Goal: Task Accomplishment & Management: Manage account settings

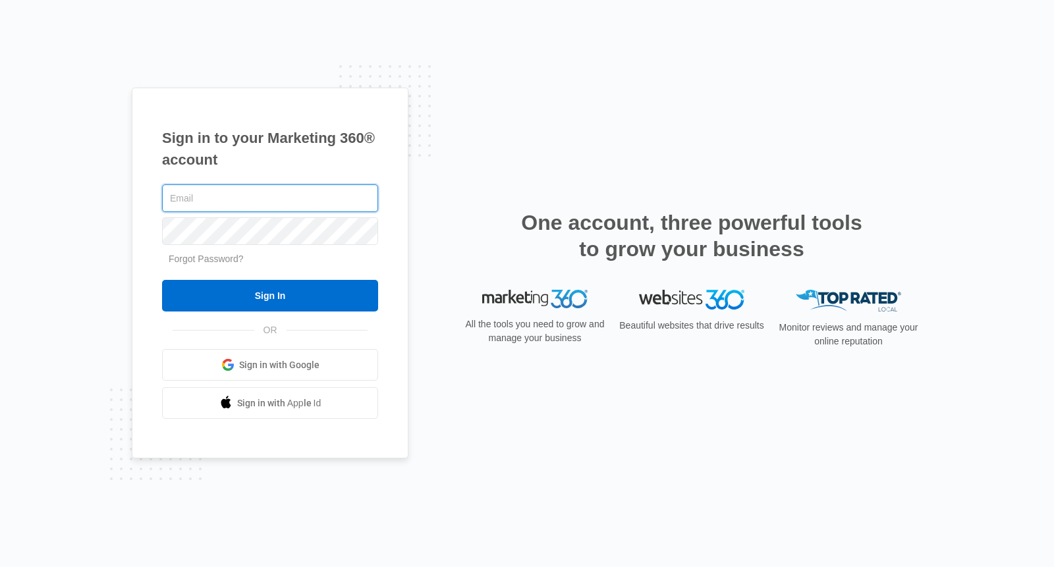
type input "[EMAIL_ADDRESS][DOMAIN_NAME]"
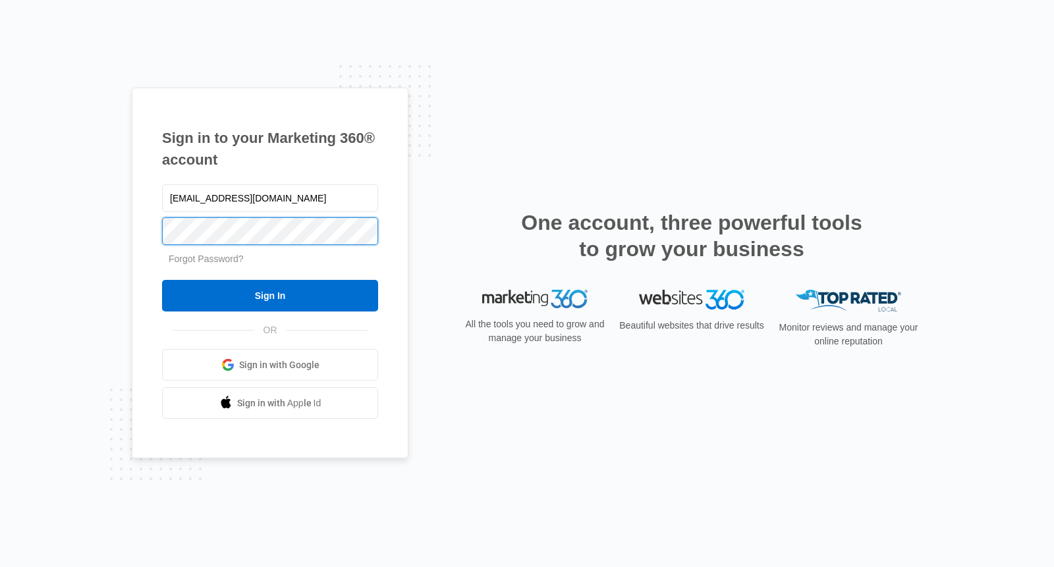
click at [270, 296] on input "Sign In" at bounding box center [270, 296] width 216 height 32
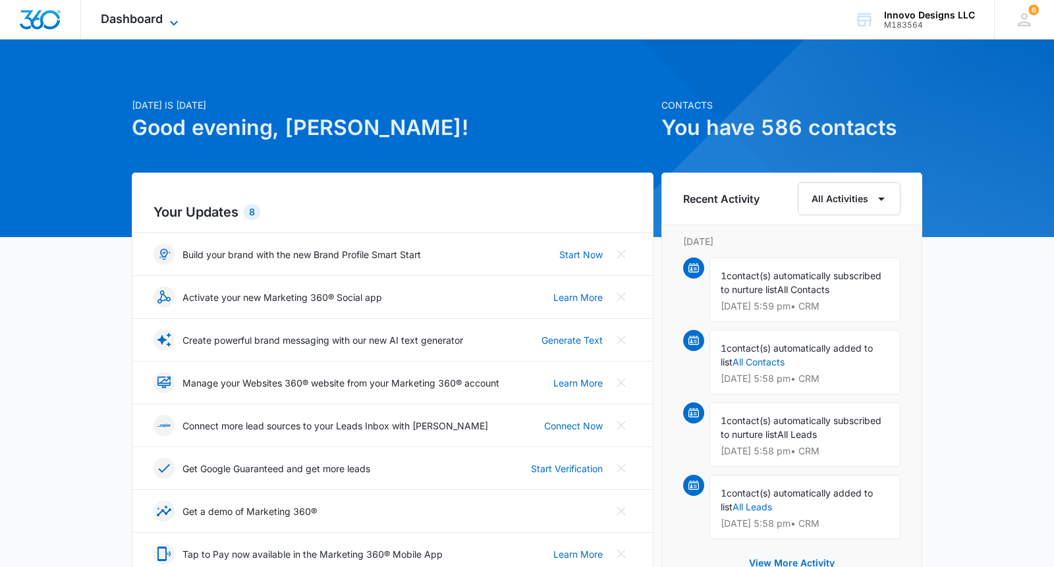
click at [115, 16] on span "Dashboard" at bounding box center [132, 19] width 62 height 14
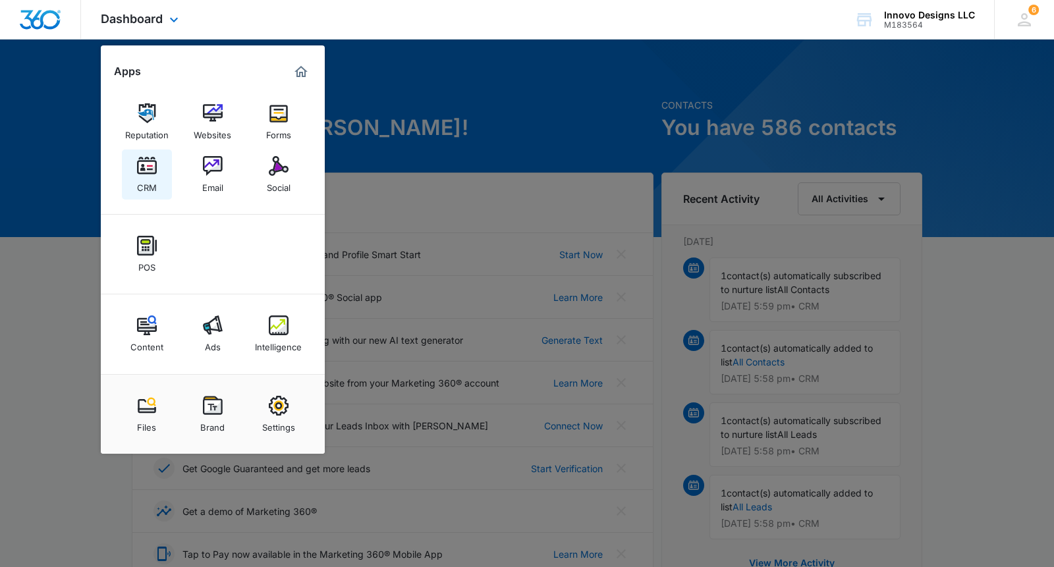
click at [139, 173] on img at bounding box center [147, 166] width 20 height 20
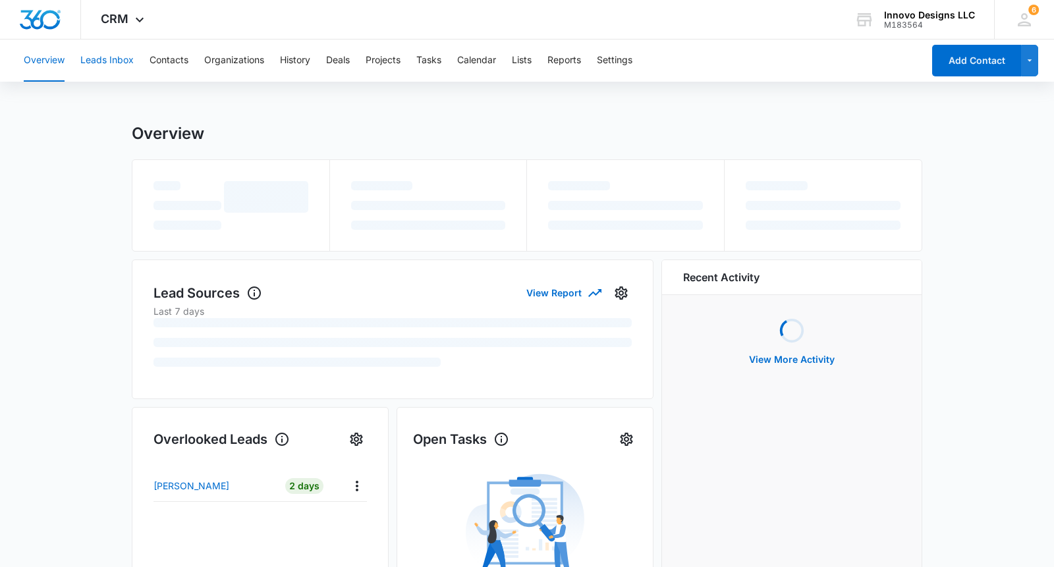
click at [117, 62] on button "Leads Inbox" at bounding box center [106, 61] width 53 height 42
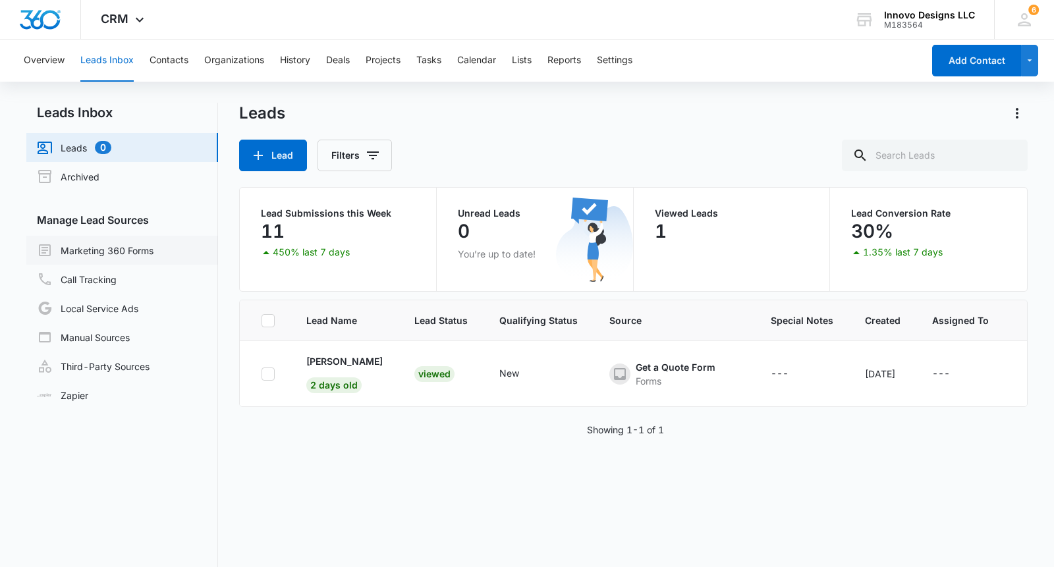
click at [108, 251] on link "Marketing 360 Forms" at bounding box center [95, 250] width 117 height 16
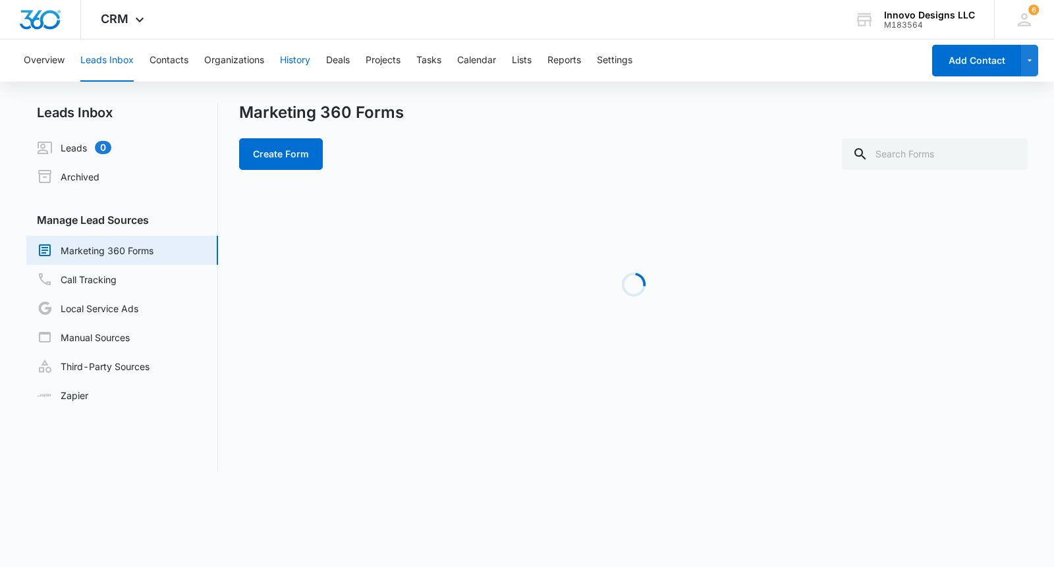
click at [288, 63] on button "History" at bounding box center [295, 61] width 30 height 42
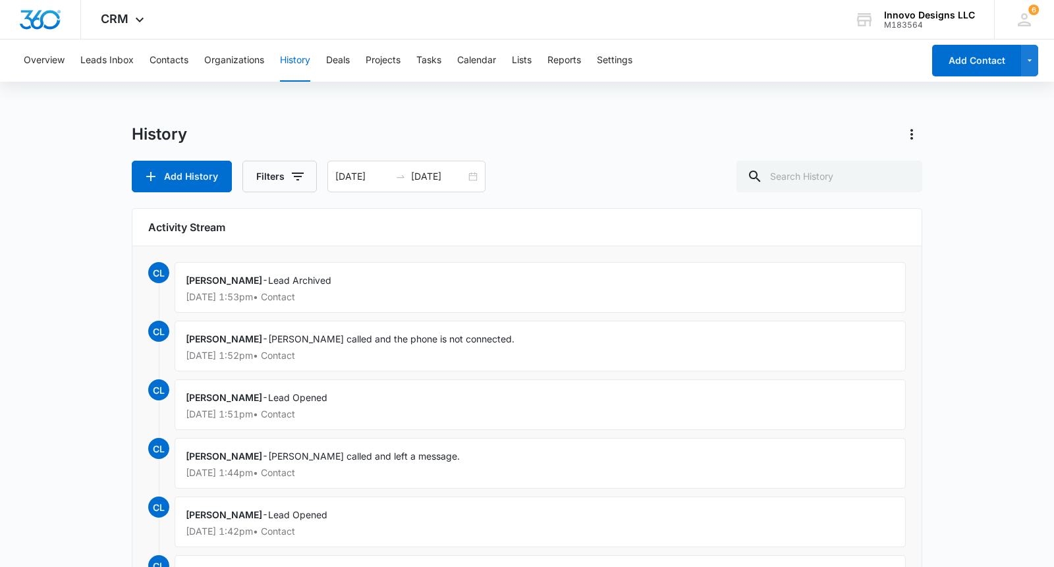
scroll to position [3, 0]
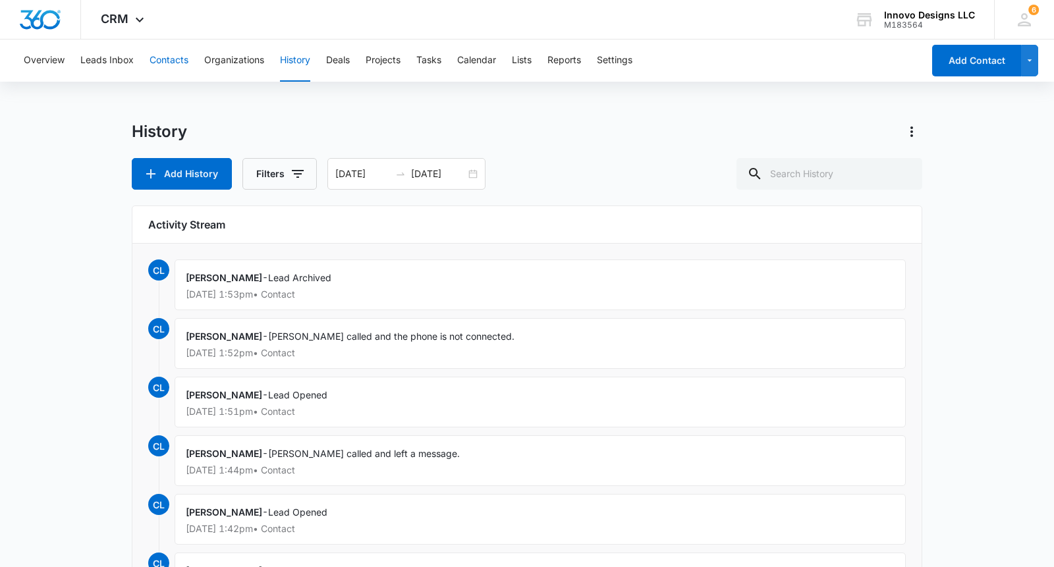
click at [150, 55] on button "Contacts" at bounding box center [168, 61] width 39 height 42
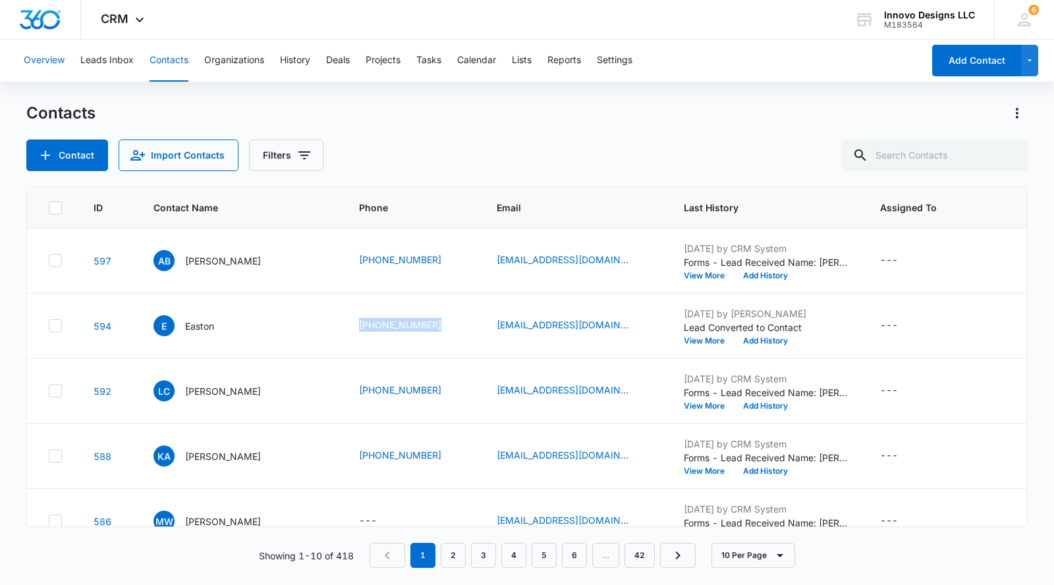
click at [55, 65] on button "Overview" at bounding box center [44, 61] width 41 height 42
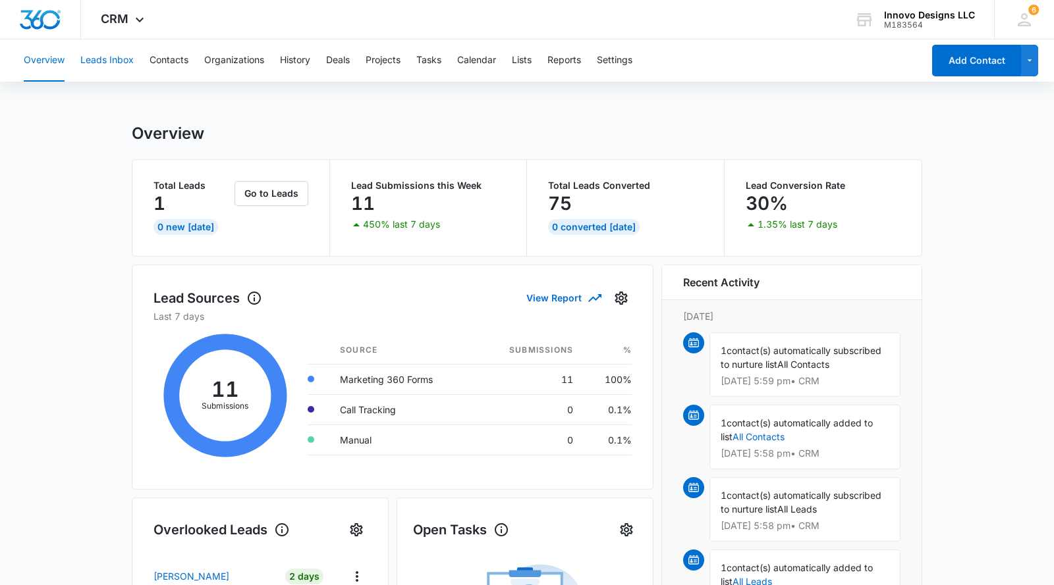
click at [96, 53] on button "Leads Inbox" at bounding box center [106, 61] width 53 height 42
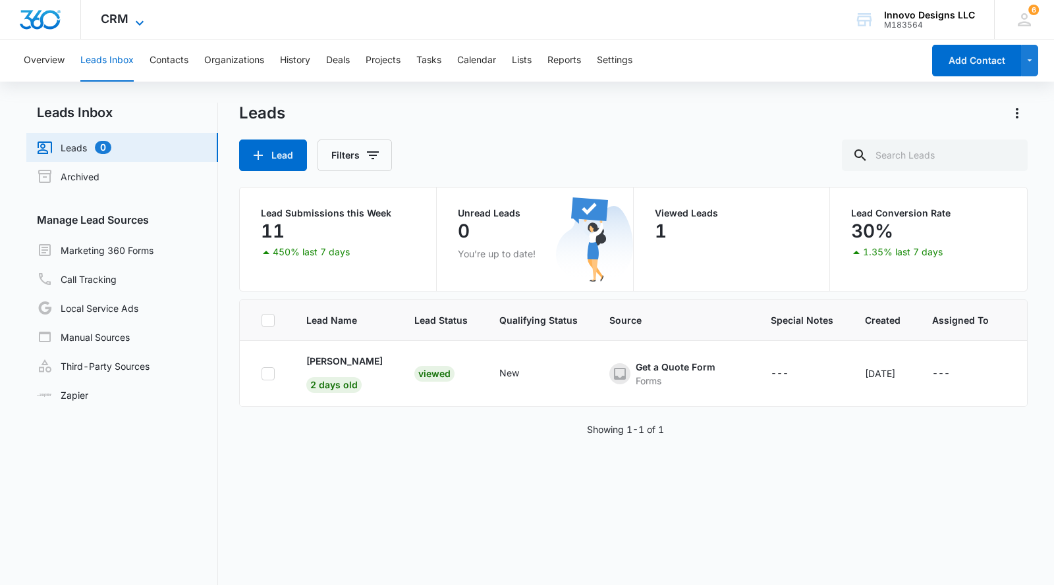
click at [107, 18] on span "CRM" at bounding box center [115, 19] width 28 height 14
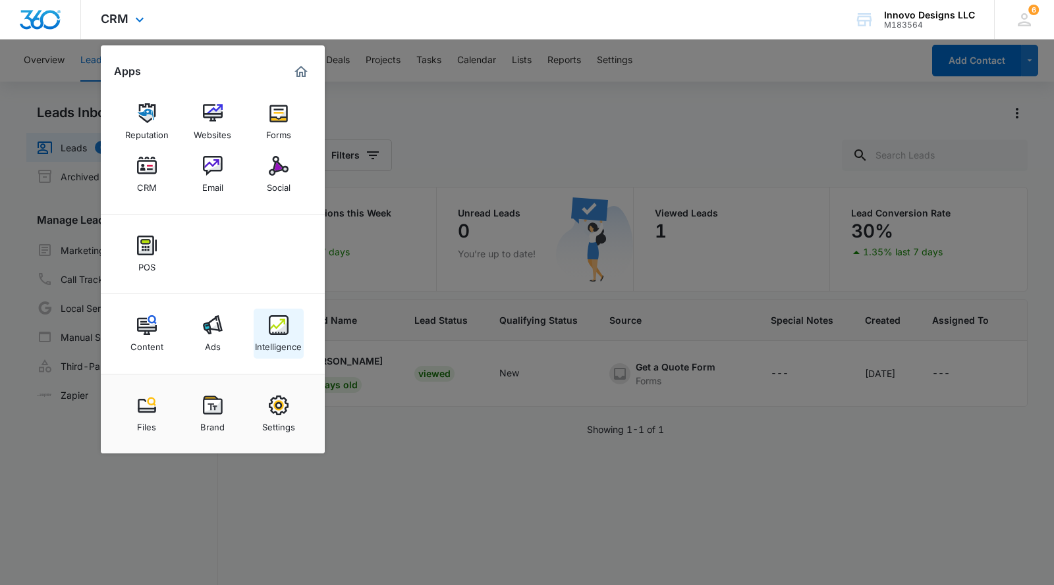
click at [288, 327] on link "Intelligence" at bounding box center [279, 334] width 50 height 50
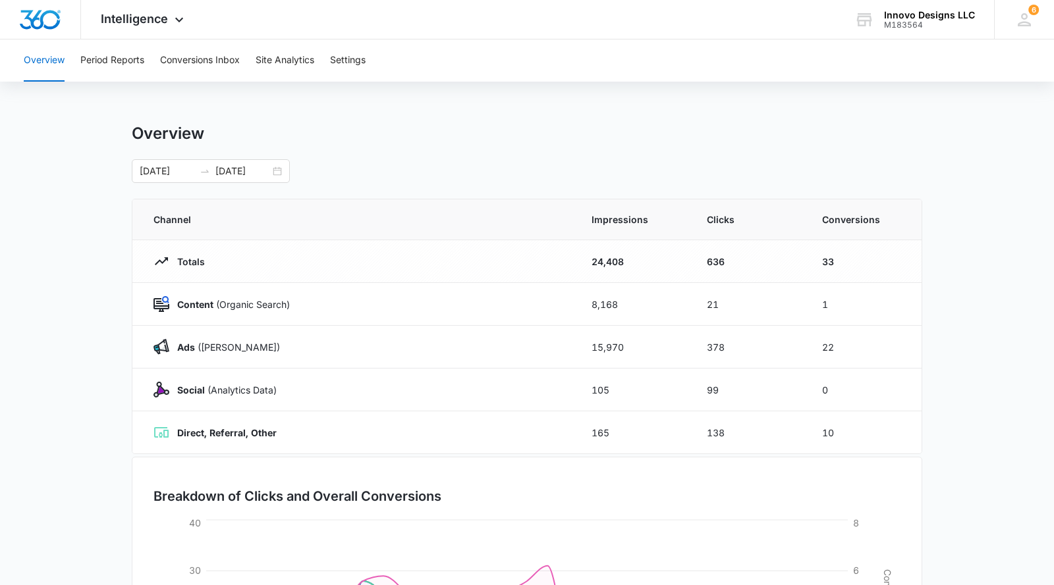
scroll to position [230, 0]
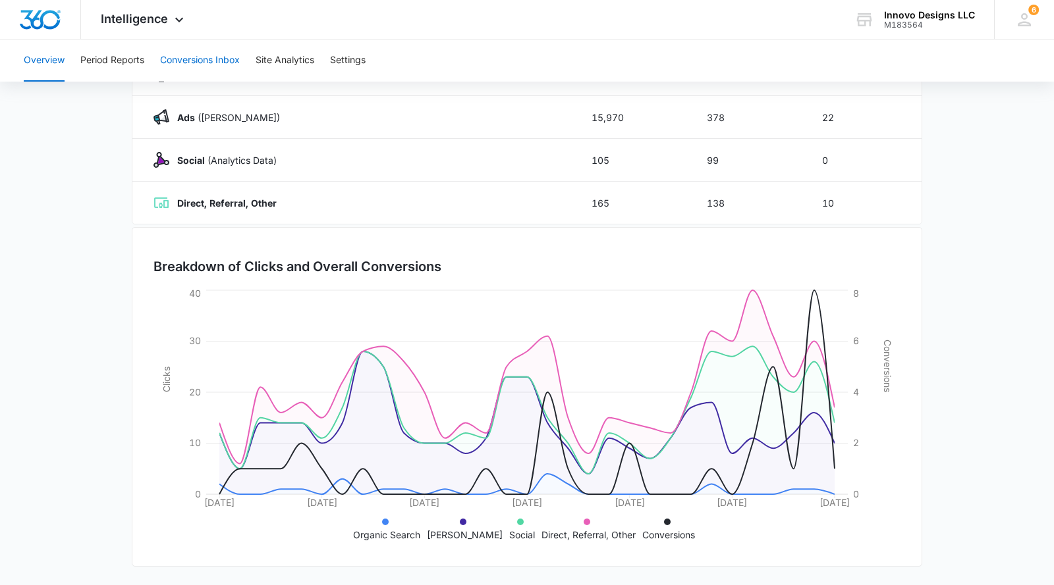
click at [199, 51] on button "Conversions Inbox" at bounding box center [200, 61] width 80 height 42
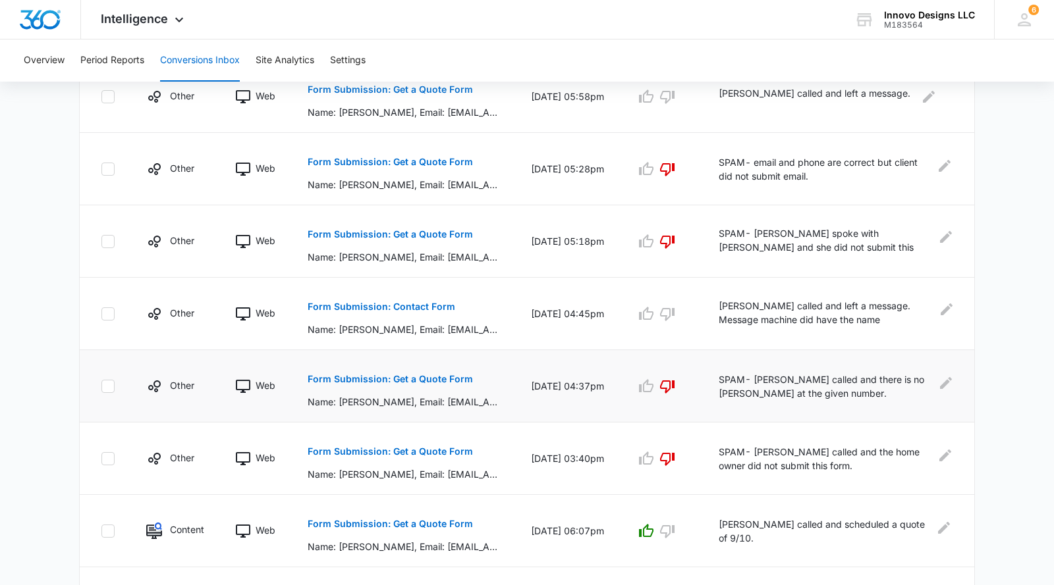
scroll to position [357, 0]
